Goal: Task Accomplishment & Management: Complete application form

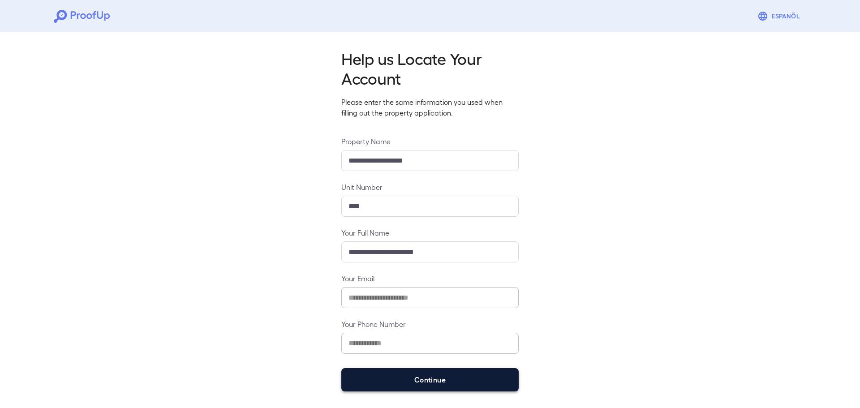
click at [418, 382] on button "Continue" at bounding box center [429, 379] width 177 height 23
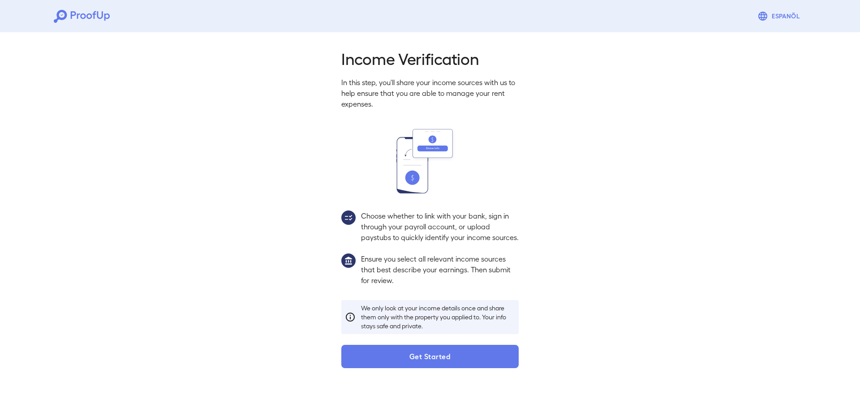
click at [419, 368] on button "Get Started" at bounding box center [429, 356] width 177 height 23
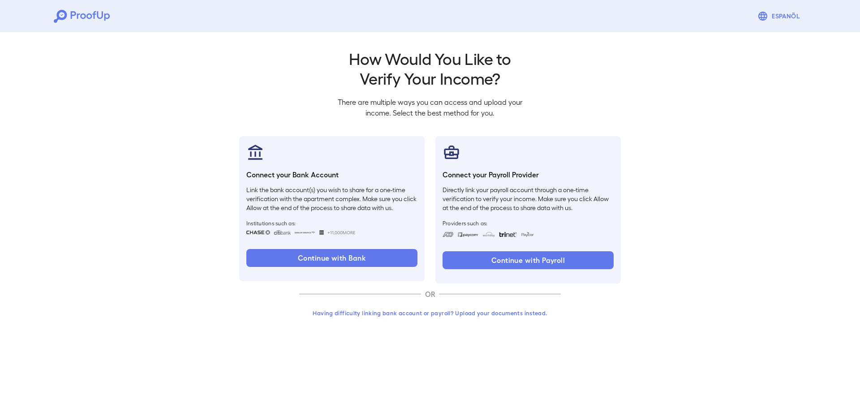
click at [412, 309] on button "Having difficulty linking bank account or payroll? Upload your documents instea…" at bounding box center [430, 313] width 262 height 16
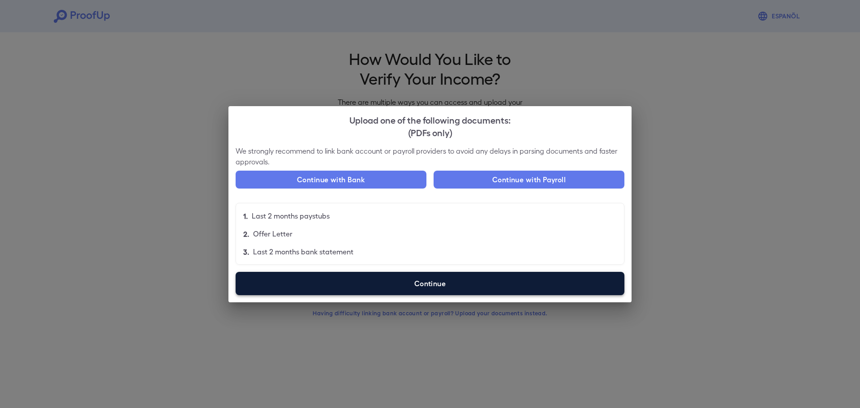
click at [373, 282] on label "Continue" at bounding box center [430, 283] width 389 height 23
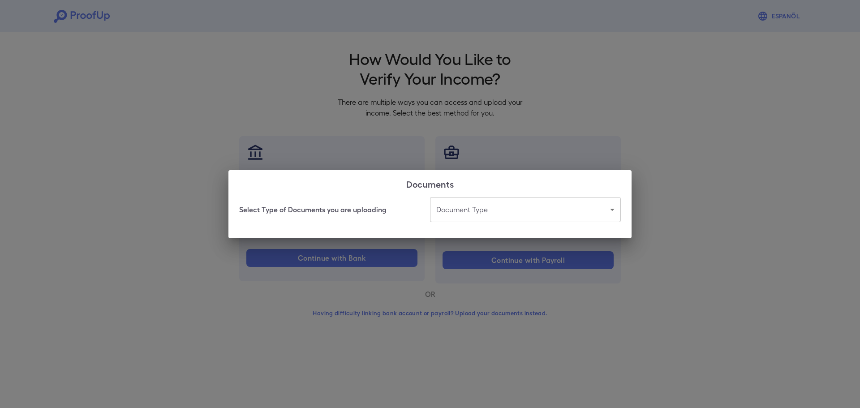
click at [487, 214] on body "Espanõl Go back How Would You Like to Verify Your Income? There are multiple wa…" at bounding box center [430, 171] width 860 height 342
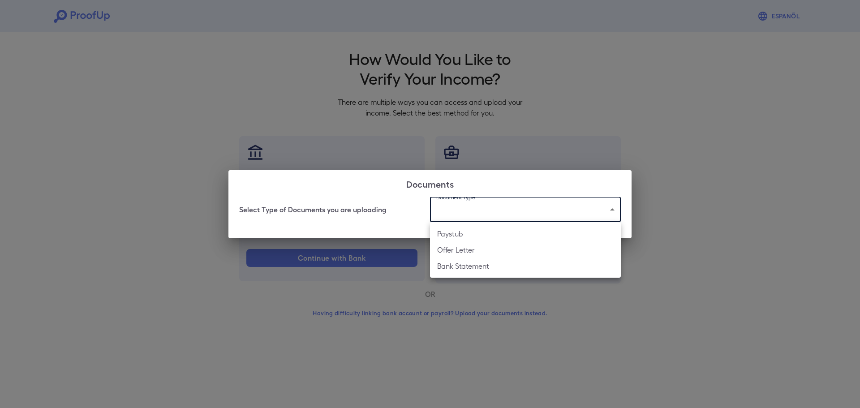
click at [481, 265] on li "Bank Statement" at bounding box center [525, 266] width 191 height 16
type input "**********"
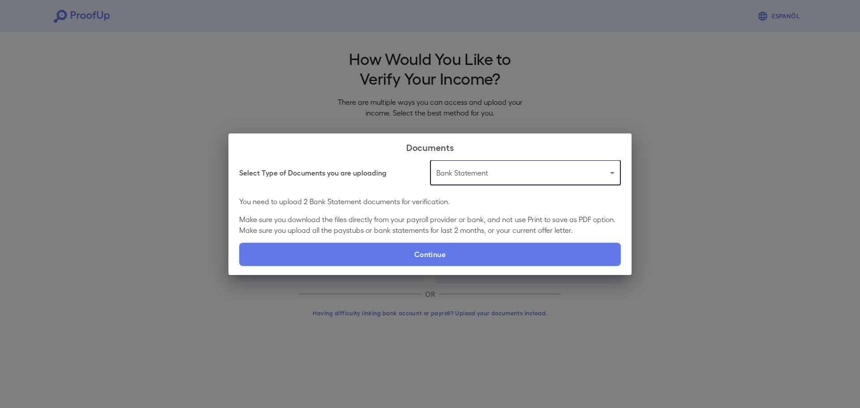
click at [462, 172] on body "**********" at bounding box center [430, 171] width 860 height 342
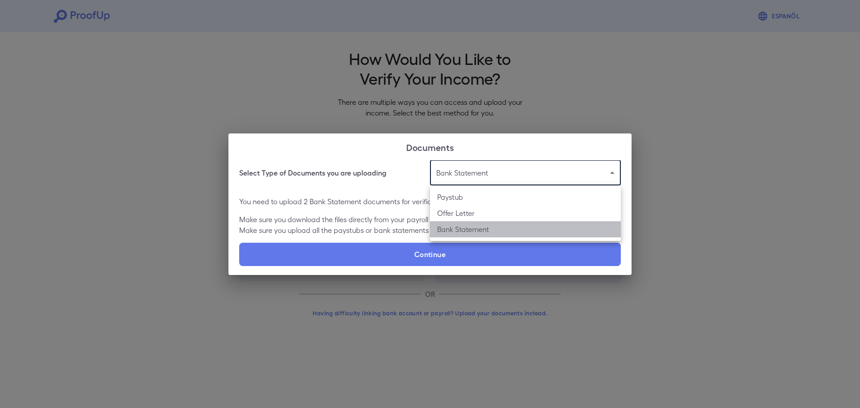
click at [463, 229] on li "Bank Statement" at bounding box center [525, 229] width 191 height 16
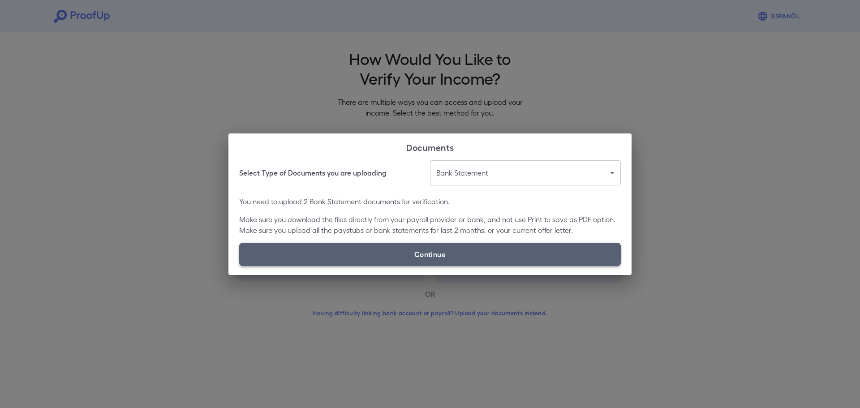
click at [441, 257] on label "Continue" at bounding box center [430, 254] width 382 height 23
click at [240, 266] on input "Continue" at bounding box center [239, 266] width 0 height 0
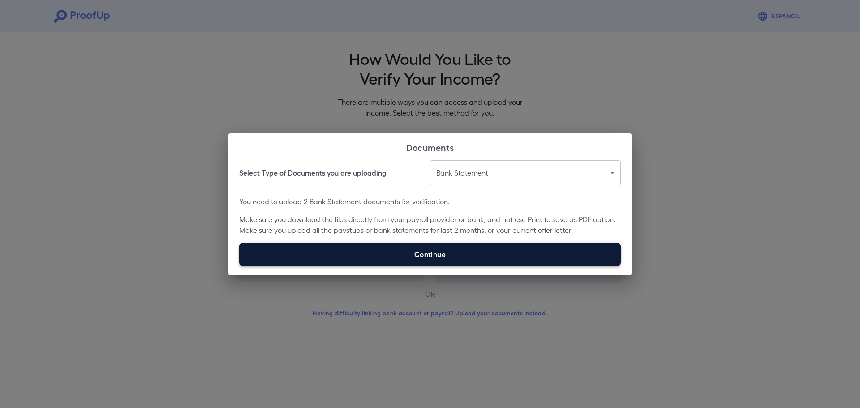
type input "**********"
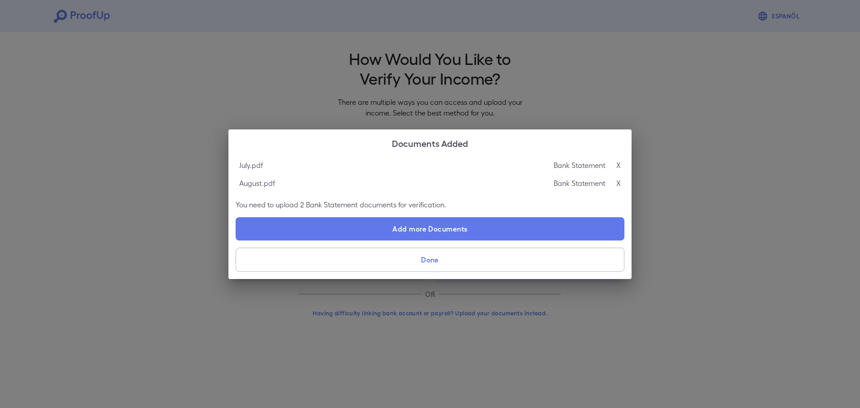
drag, startPoint x: 588, startPoint y: 223, endPoint x: 236, endPoint y: 198, distance: 353.3
click at [432, 262] on button "Done" at bounding box center [430, 260] width 389 height 24
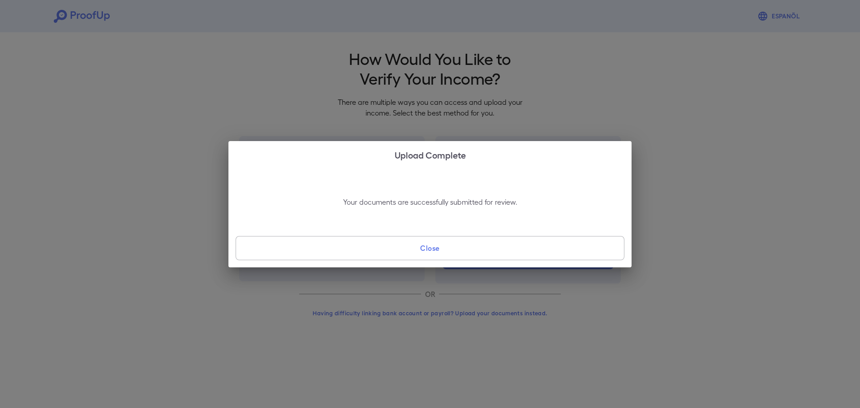
click at [429, 252] on button "Close" at bounding box center [430, 248] width 389 height 24
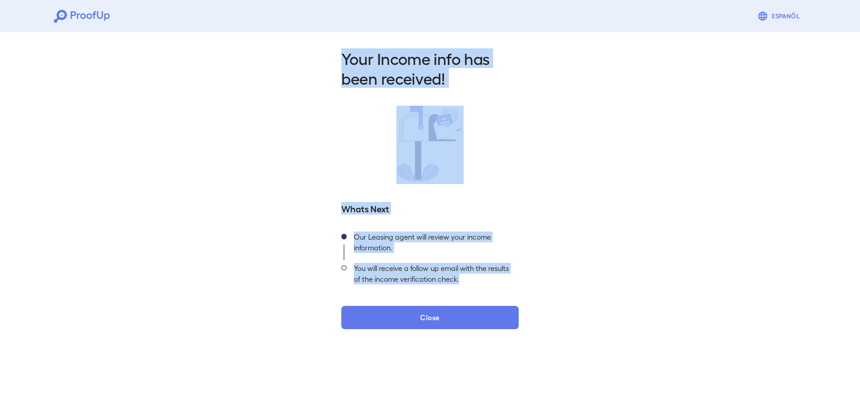
drag, startPoint x: 467, startPoint y: 280, endPoint x: 300, endPoint y: 56, distance: 279.0
click at [300, 56] on div "Your Income info has been received! Whats Next Our Leasing agent will review yo…" at bounding box center [430, 186] width 860 height 315
click at [302, 57] on div "Your Income info has been received! Whats Next Our Leasing agent will review yo…" at bounding box center [430, 186] width 860 height 315
drag, startPoint x: 310, startPoint y: 52, endPoint x: 476, endPoint y: 282, distance: 284.1
click at [476, 282] on div "Your Income info has been received! Whats Next Our Leasing agent will review yo…" at bounding box center [430, 186] width 860 height 315
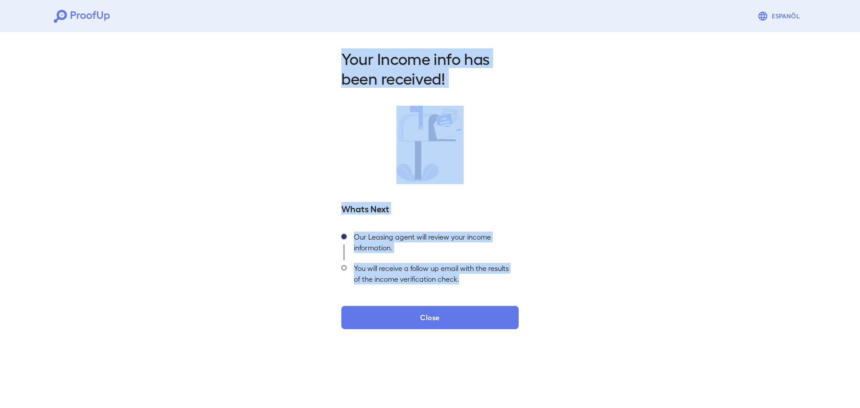
click at [476, 282] on div "You will receive a follow up email with the results of the income verification …" at bounding box center [433, 275] width 172 height 31
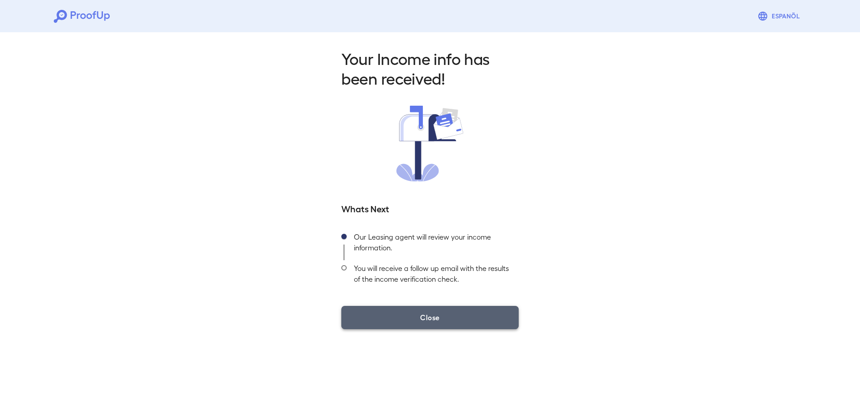
click at [432, 317] on button "Close" at bounding box center [429, 317] width 177 height 23
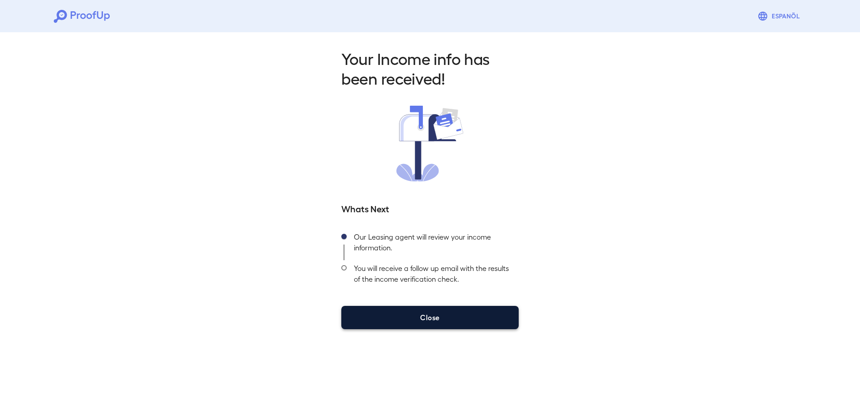
click at [432, 317] on button "Close" at bounding box center [429, 317] width 177 height 23
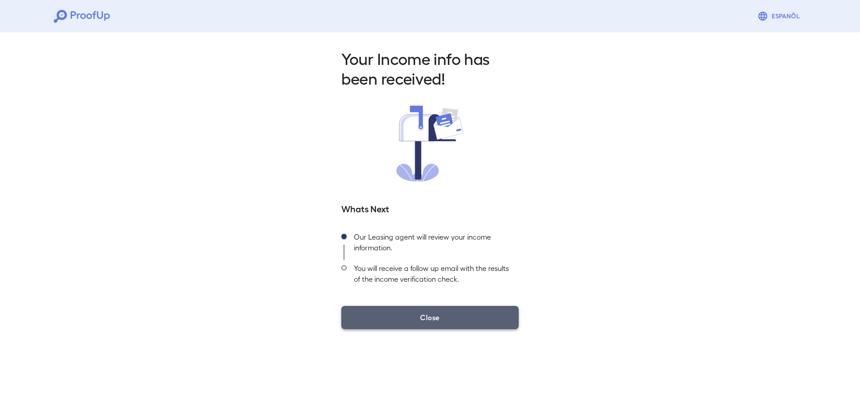
click at [437, 324] on button "Close" at bounding box center [429, 317] width 177 height 23
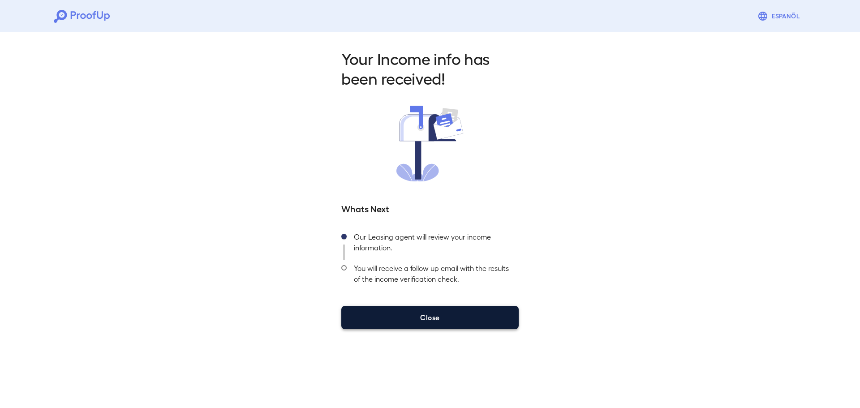
click at [427, 312] on button "Close" at bounding box center [429, 317] width 177 height 23
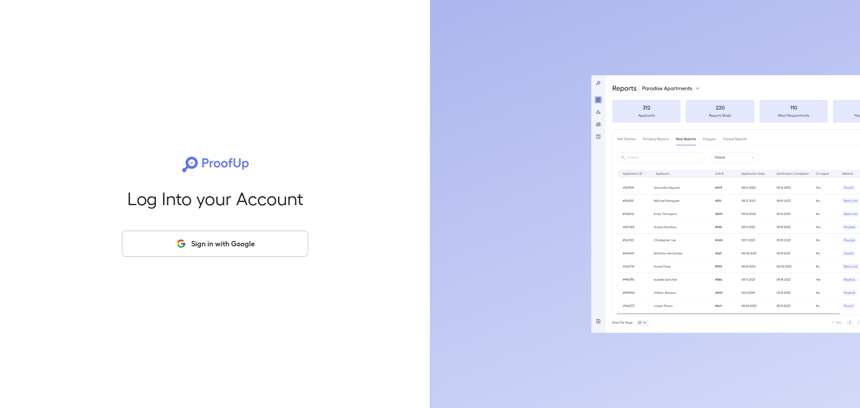
click at [199, 244] on button "Sign in with Google" at bounding box center [215, 244] width 186 height 26
